Goal: Task Accomplishment & Management: Manage account settings

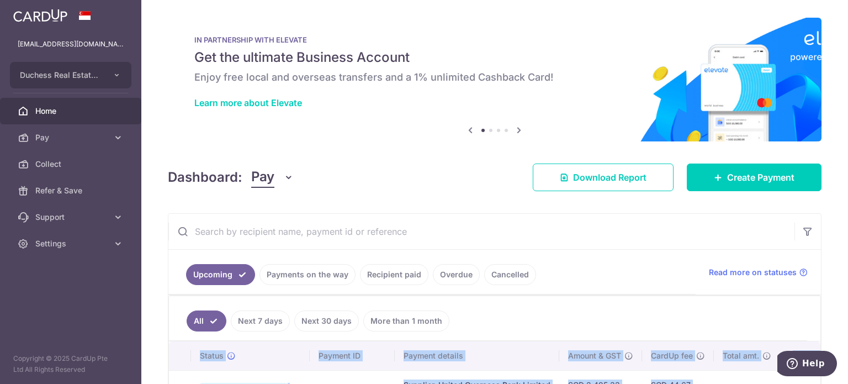
scroll to position [0, 184]
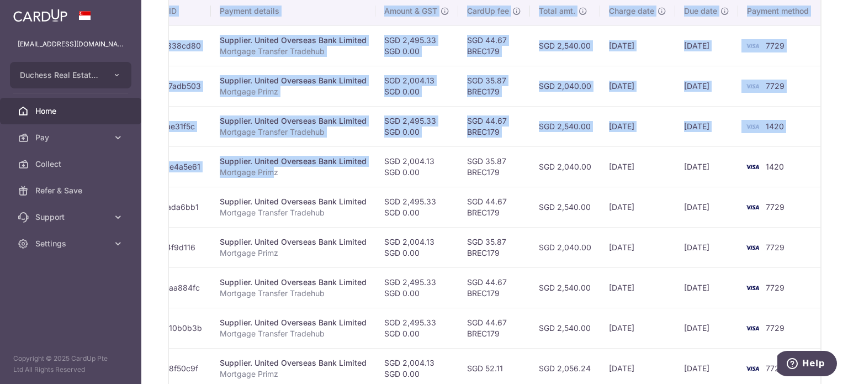
click at [498, 204] on td "SGD 44.67 BREC179" at bounding box center [494, 207] width 72 height 40
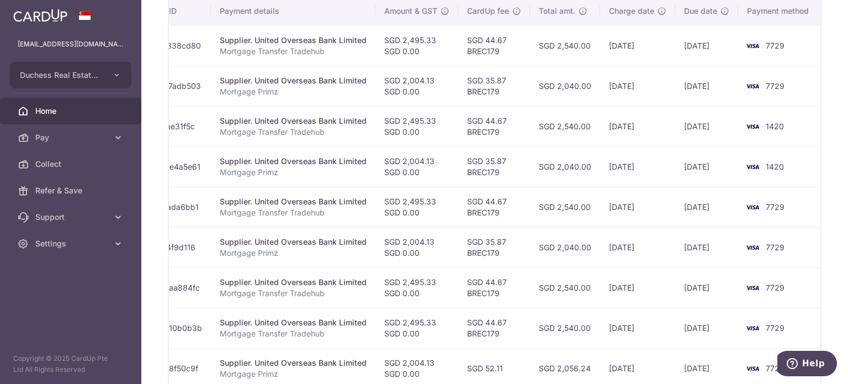
click at [460, 147] on td "SGD 35.87 BREC179" at bounding box center [494, 166] width 72 height 40
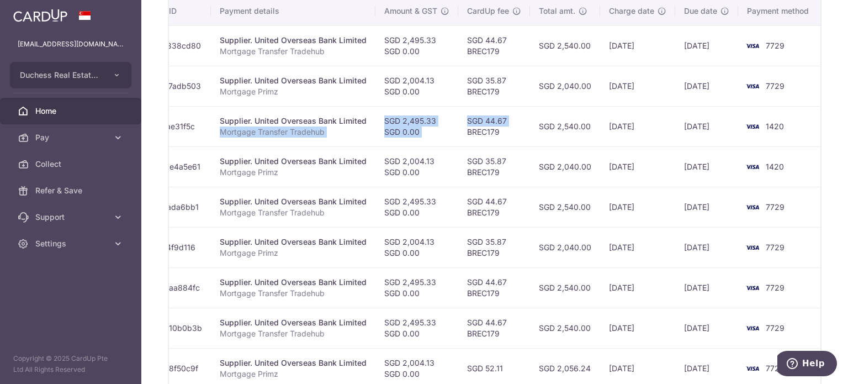
drag, startPoint x: 457, startPoint y: 136, endPoint x: 336, endPoint y: 135, distance: 121.4
click at [337, 134] on tr "Update payment Cancel payment Scheduled for charge txn_0515ae31f5c Supplier. Un…" at bounding box center [403, 126] width 837 height 40
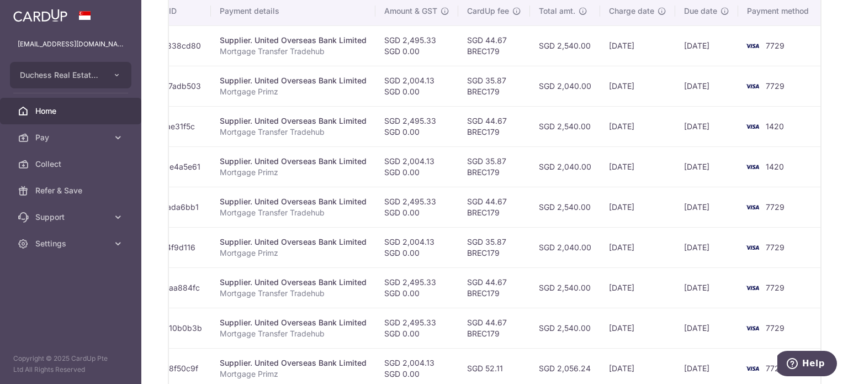
click at [299, 139] on td "Supplier. United Overseas Bank Limited Mortgage Transfer Tradehub" at bounding box center [293, 126] width 164 height 40
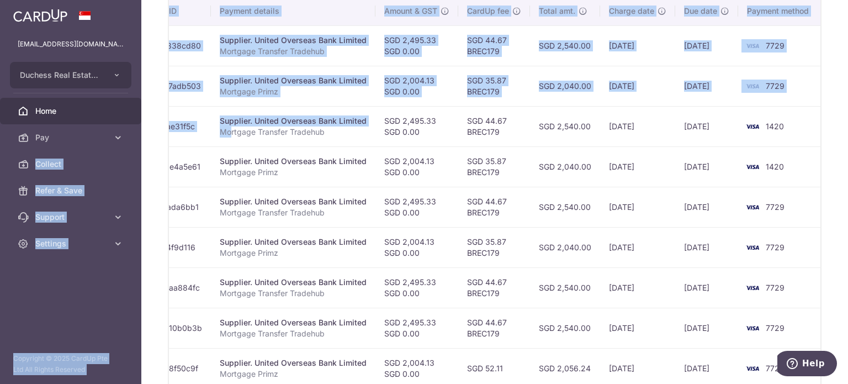
scroll to position [0, 0]
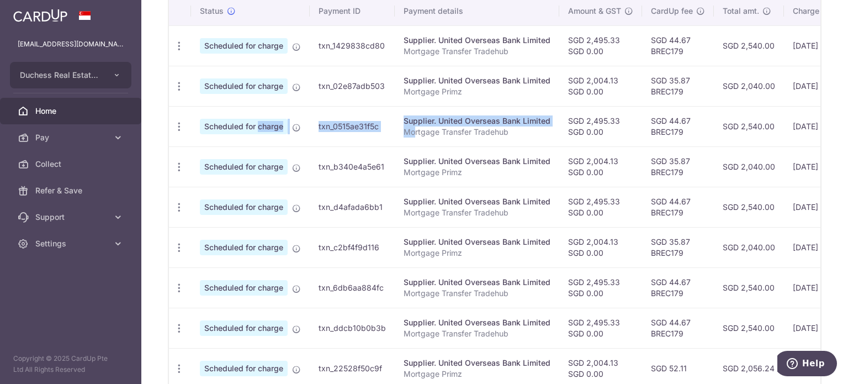
click at [234, 126] on tr "Update payment Cancel payment Scheduled for charge txn_0515ae31f5c Supplier. Un…" at bounding box center [587, 126] width 837 height 40
click at [180, 125] on icon "button" at bounding box center [179, 127] width 12 height 12
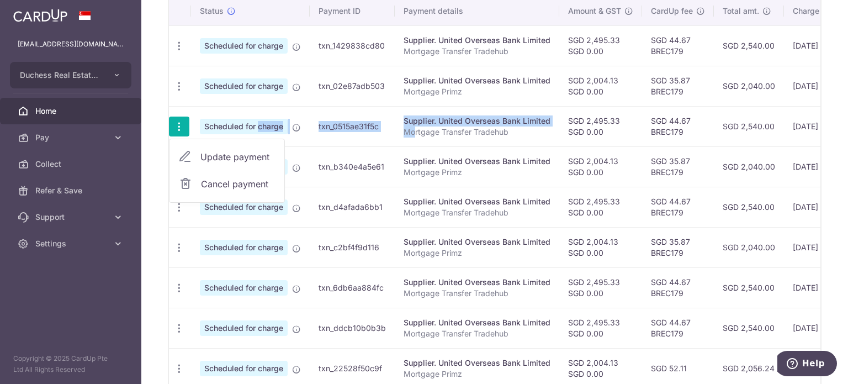
click at [215, 153] on span "Update payment" at bounding box center [237, 156] width 75 height 13
radio input "true"
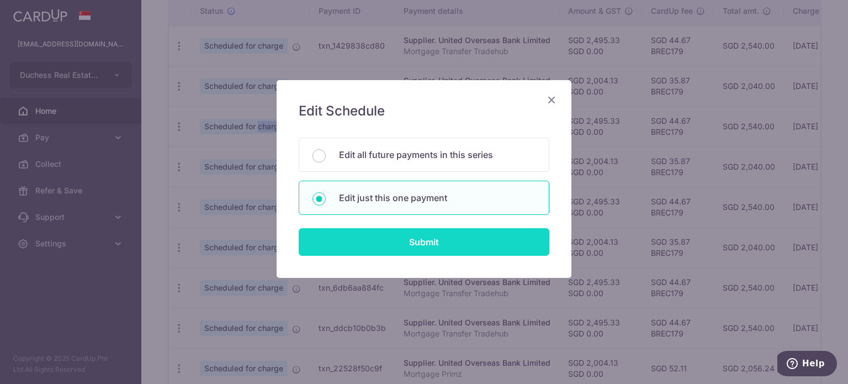
click at [351, 236] on input "Submit" at bounding box center [424, 242] width 251 height 28
radio input "true"
type input "2,495.33"
type input "0.00"
type input "05/09/2025"
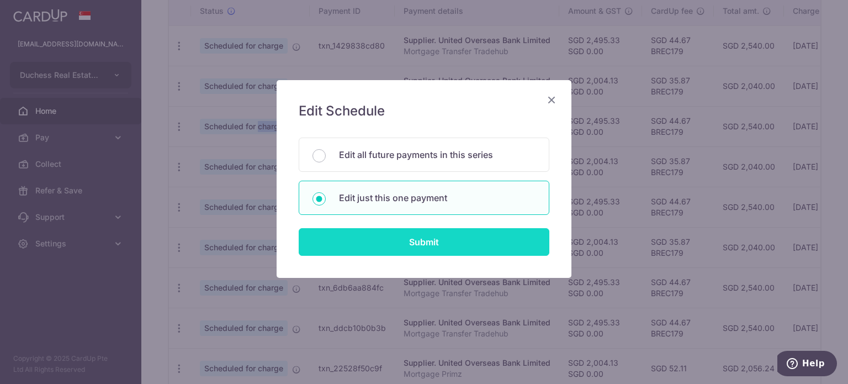
type input "Mortgage Transfer Tradehub"
type input "Tradehub 04140"
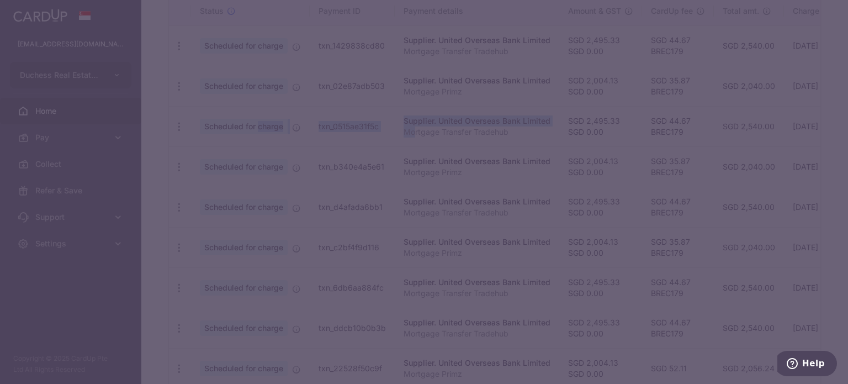
type input "BREC179"
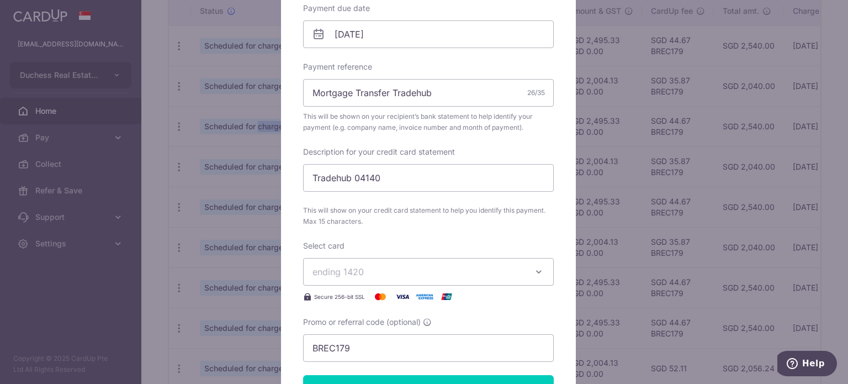
scroll to position [386, 0]
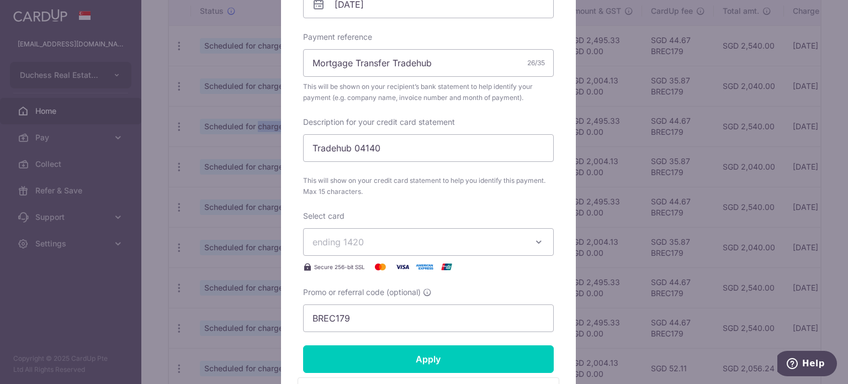
click at [373, 237] on span "ending 1420" at bounding box center [418, 241] width 212 height 13
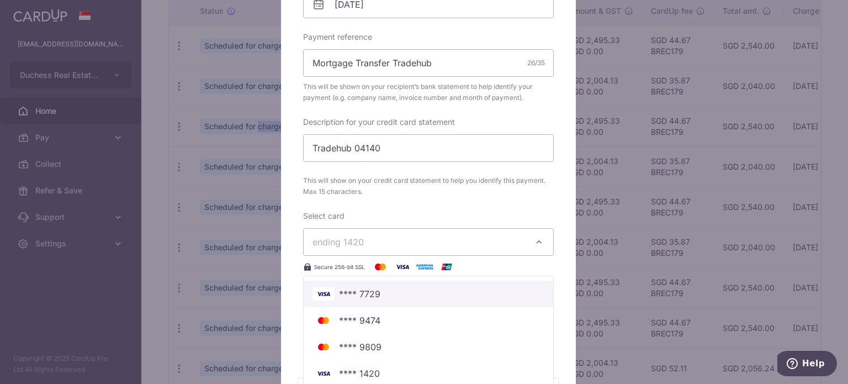
click at [352, 289] on span "**** 7729" at bounding box center [359, 293] width 41 height 13
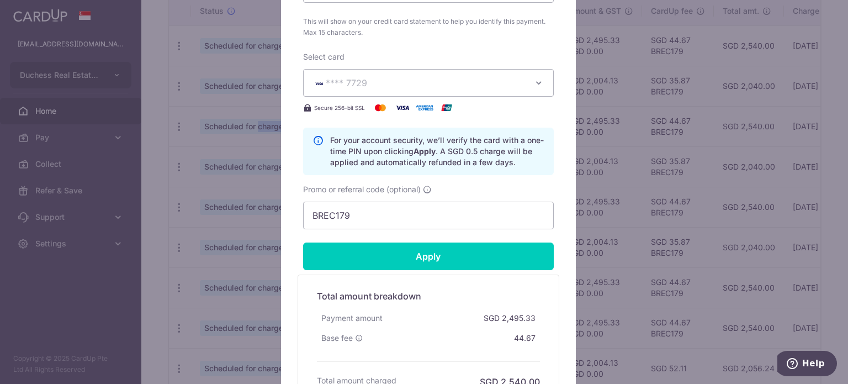
scroll to position [552, 0]
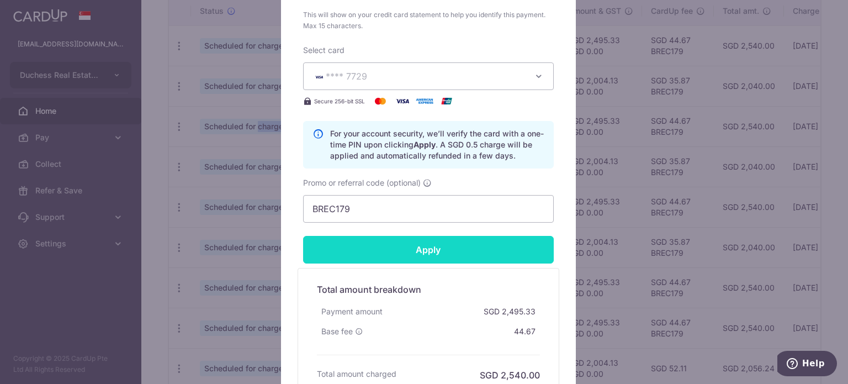
click at [402, 253] on input "Apply" at bounding box center [428, 250] width 251 height 28
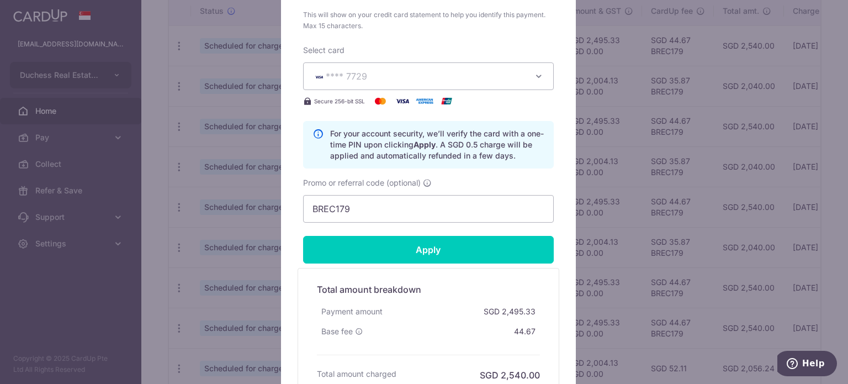
click at [107, 310] on div "Edit payment By clicking apply, you will make changes to all payments to United…" at bounding box center [424, 192] width 848 height 384
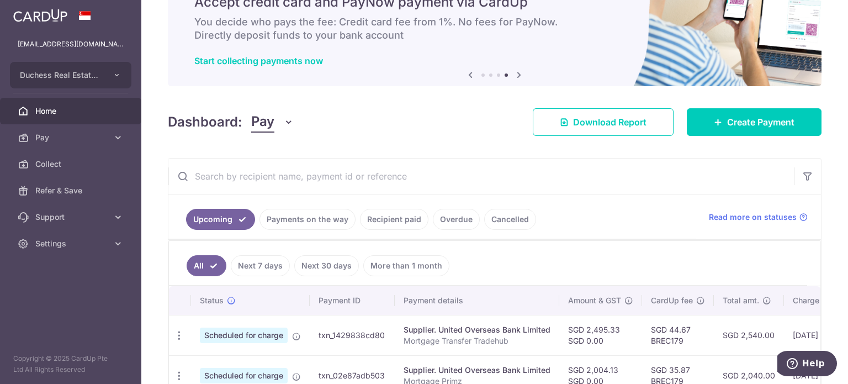
click at [42, 111] on span "Home" at bounding box center [71, 110] width 73 height 11
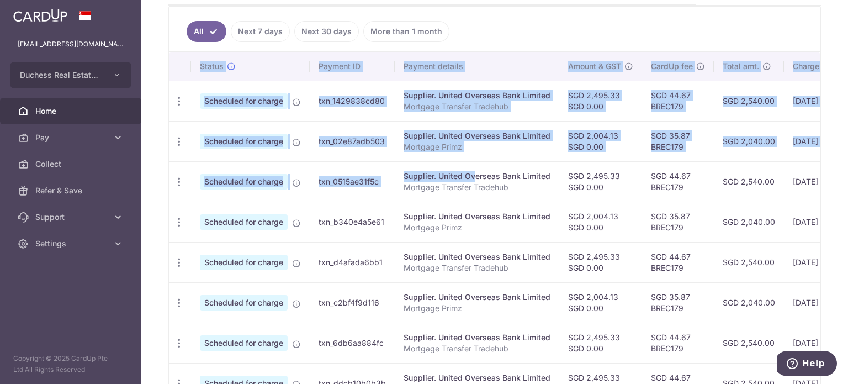
scroll to position [0, 184]
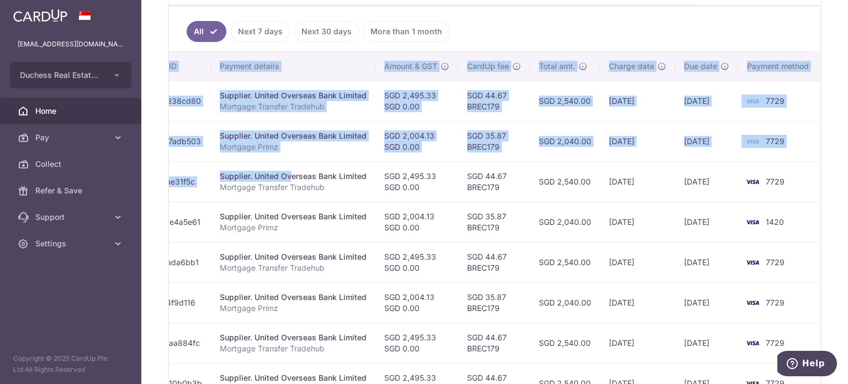
drag, startPoint x: 438, startPoint y: 173, endPoint x: 591, endPoint y: 192, distance: 154.0
click at [629, 191] on tr "Update payment Cancel payment Scheduled for charge txn_0515ae31f5c Supplier. Un…" at bounding box center [403, 181] width 837 height 40
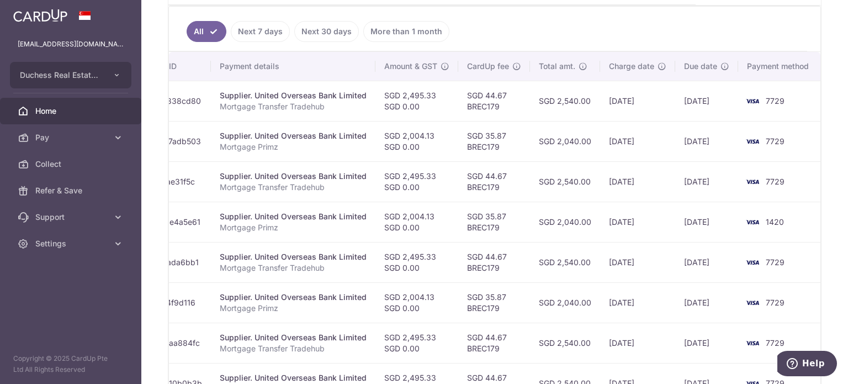
click at [521, 201] on td "SGD 35.87 BREC179" at bounding box center [494, 221] width 72 height 40
click at [499, 194] on td "SGD 44.67 BREC179" at bounding box center [494, 181] width 72 height 40
click at [498, 194] on td "SGD 44.67 BREC179" at bounding box center [494, 181] width 72 height 40
click at [496, 194] on td "SGD 44.67 BREC179" at bounding box center [494, 181] width 72 height 40
click at [488, 201] on td "SGD 35.87 BREC179" at bounding box center [494, 221] width 72 height 40
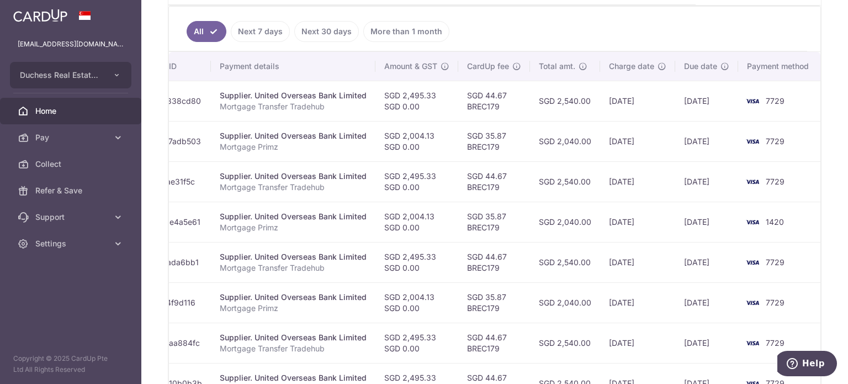
click at [481, 211] on td "SGD 35.87 BREC179" at bounding box center [494, 221] width 72 height 40
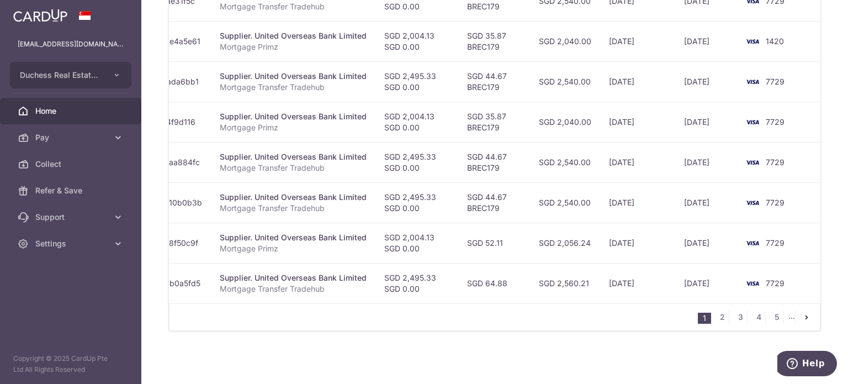
scroll to position [472, 0]
click at [62, 245] on span "Settings" at bounding box center [71, 243] width 73 height 11
click at [75, 298] on span "Logout" at bounding box center [71, 296] width 73 height 11
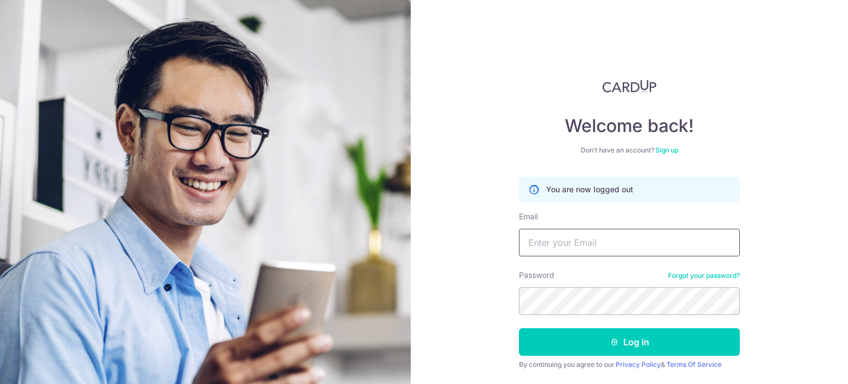
click at [553, 245] on input "Email" at bounding box center [629, 243] width 221 height 28
type input "[EMAIL_ADDRESS][DOMAIN_NAME]"
click at [519, 328] on button "Log in" at bounding box center [629, 342] width 221 height 28
